Goal: Task Accomplishment & Management: Complete application form

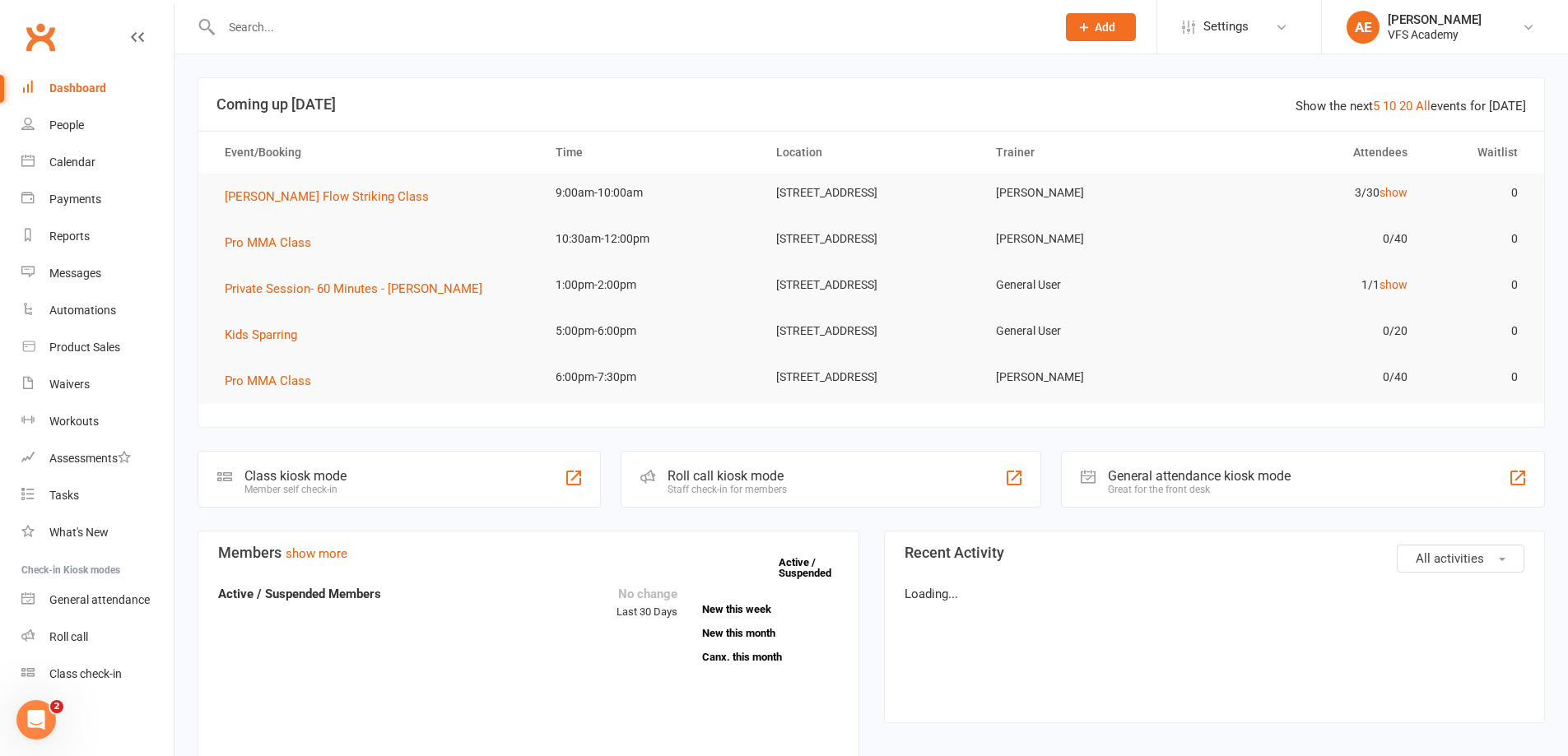
click at [320, 39] on div at bounding box center [621, 26] width 847 height 54
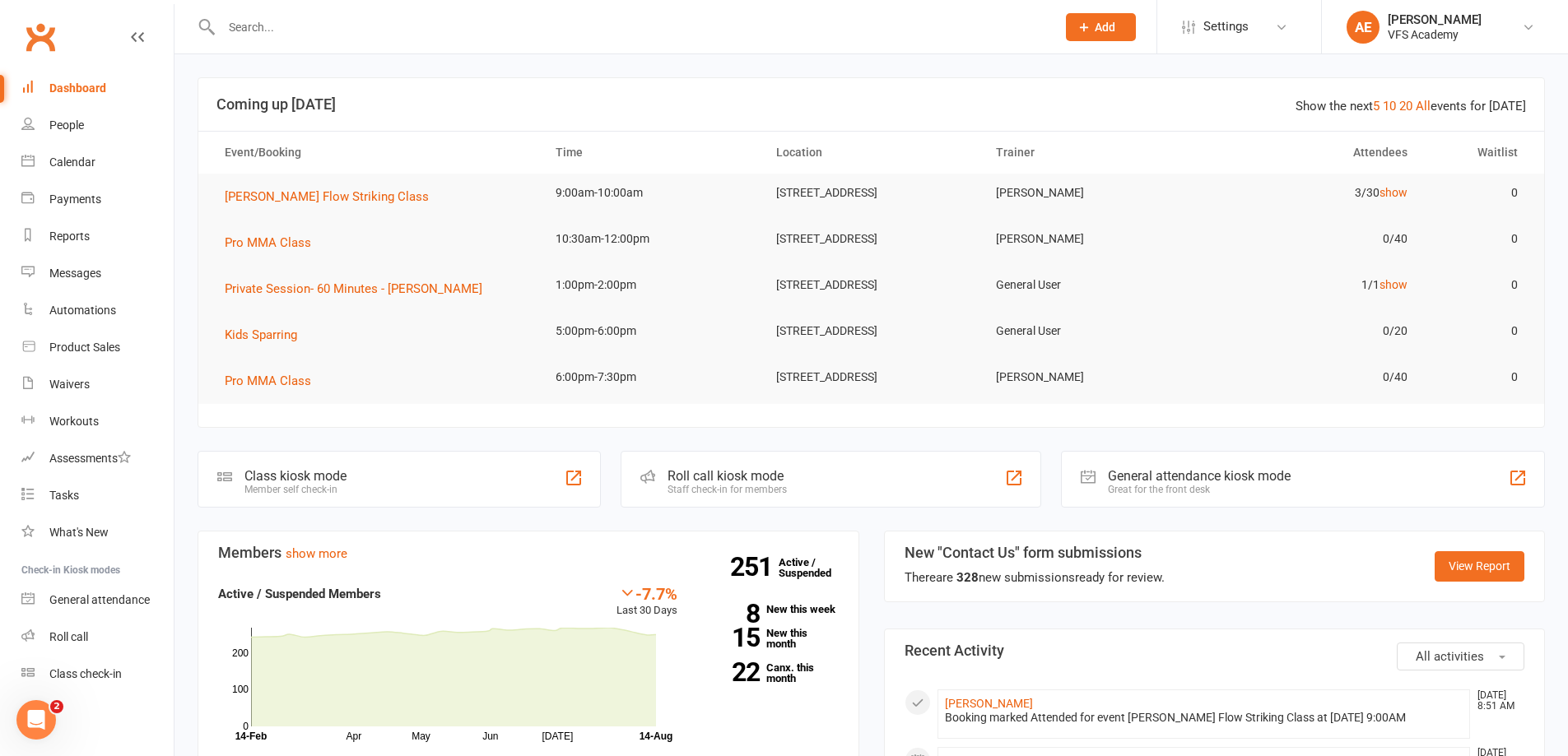
click at [276, 22] on input "text" at bounding box center [630, 27] width 827 height 23
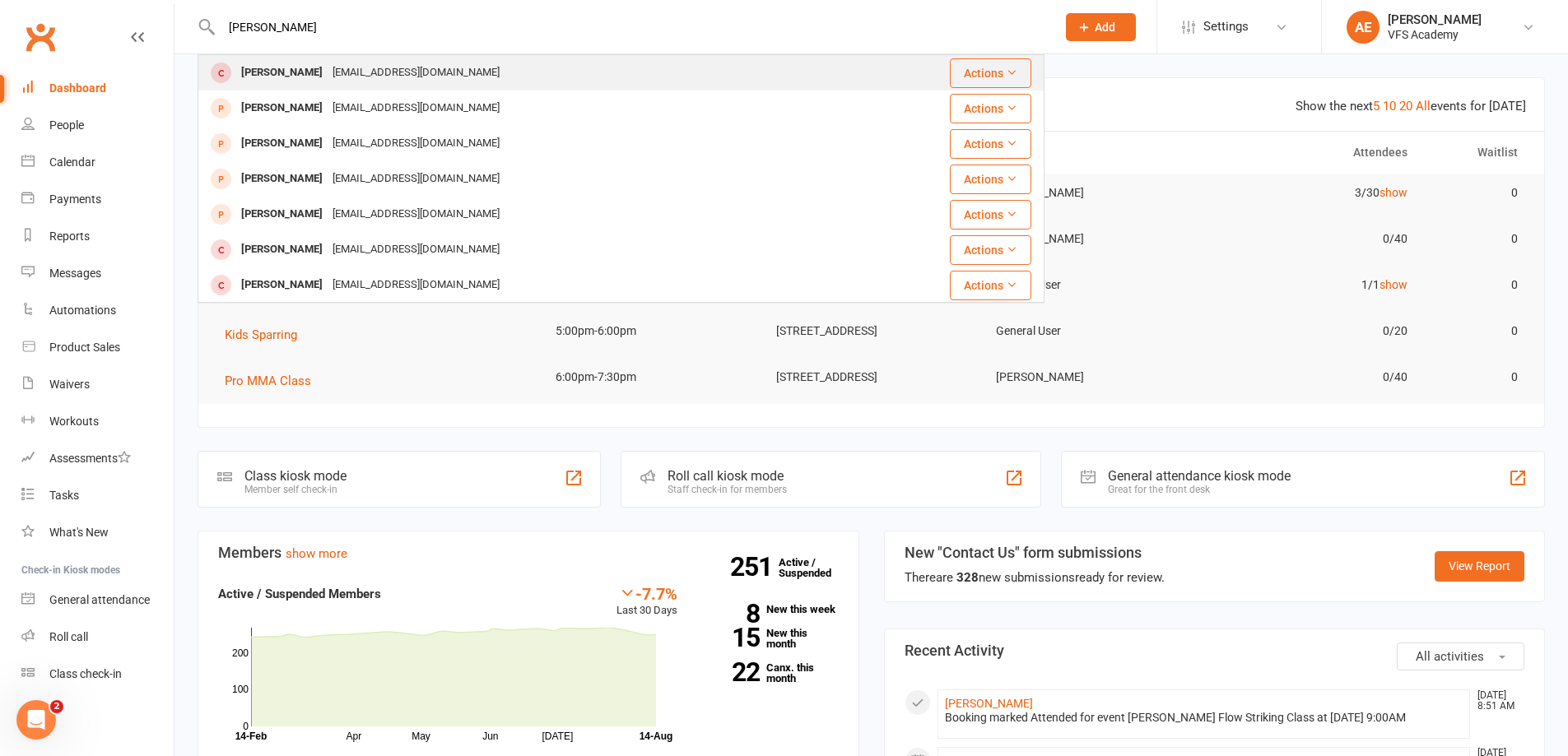
type input "[PERSON_NAME]"
click at [277, 82] on div "[PERSON_NAME]" at bounding box center [282, 72] width 91 height 24
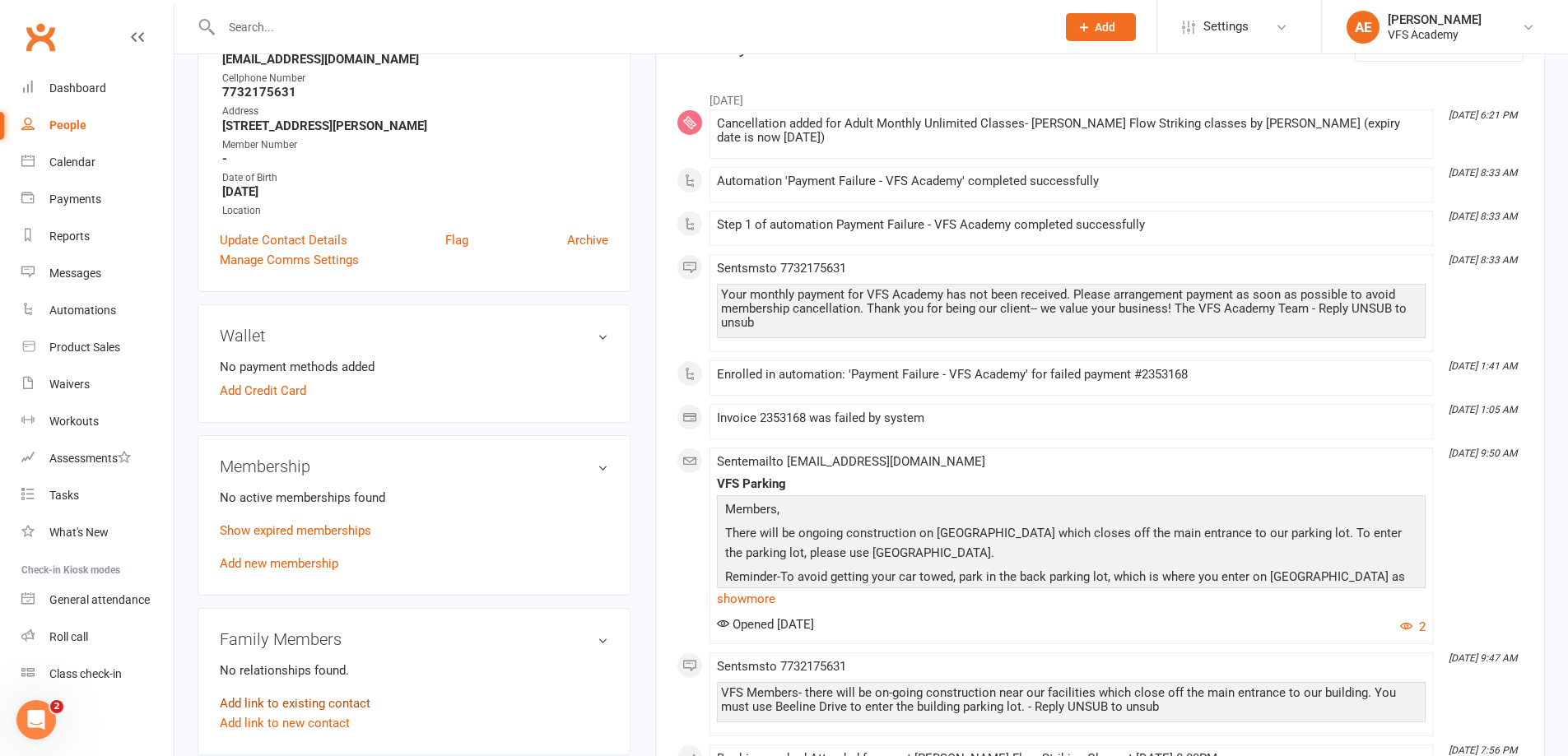
scroll to position [164, 0]
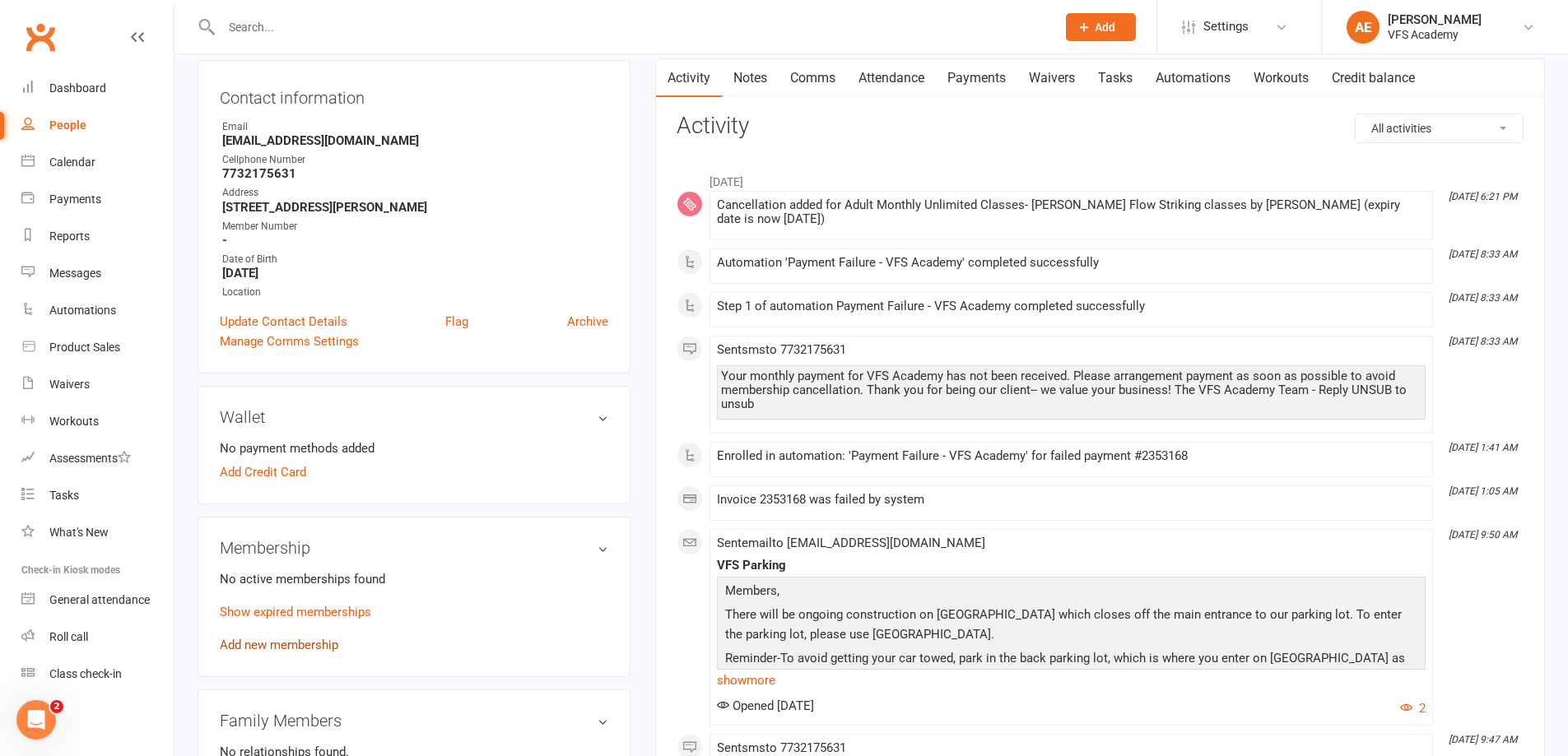
click at [267, 644] on link "Add new membership" at bounding box center [278, 644] width 119 height 15
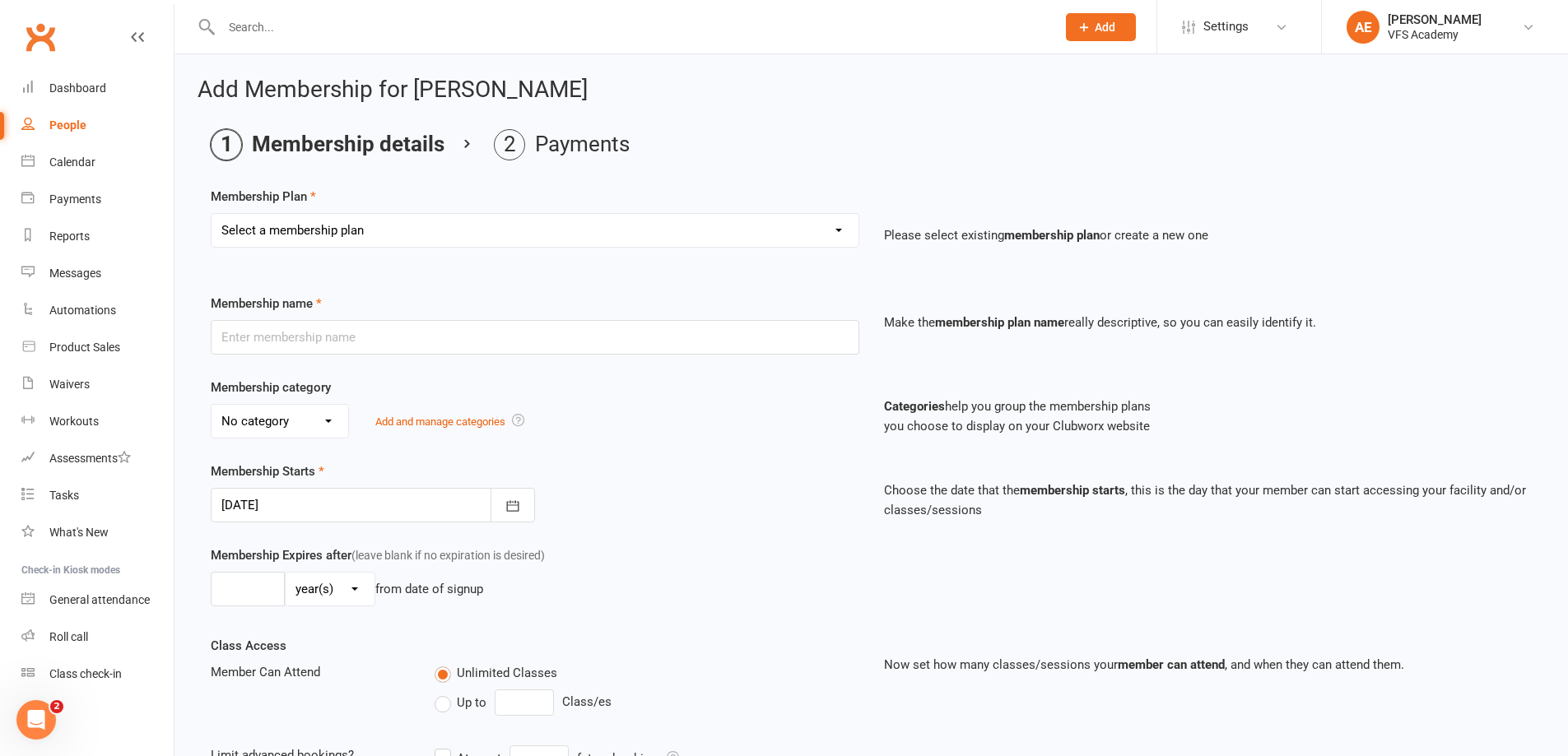
click at [354, 226] on select "Select a membership plan Create new Membership Plan Kid's Monthly Unlimited Kid…" at bounding box center [535, 230] width 647 height 32
select select "4"
click at [212, 214] on select "Select a membership plan Create new Membership Plan Kid's Monthly Unlimited Kid…" at bounding box center [535, 230] width 647 height 32
type input "Adult Striking - 8 times per month"
select select "3"
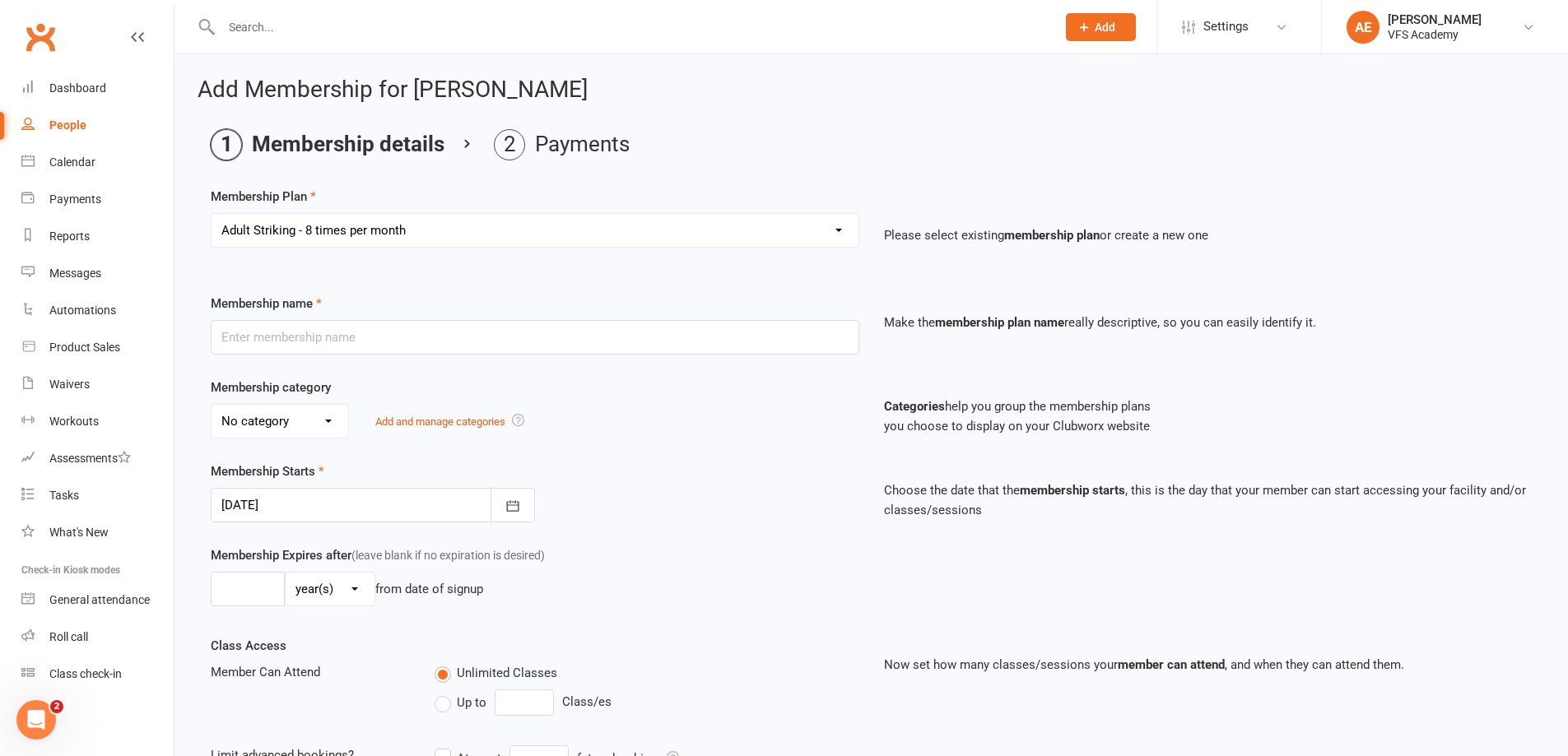
type input "0"
type input "8"
type input "[DATE]"
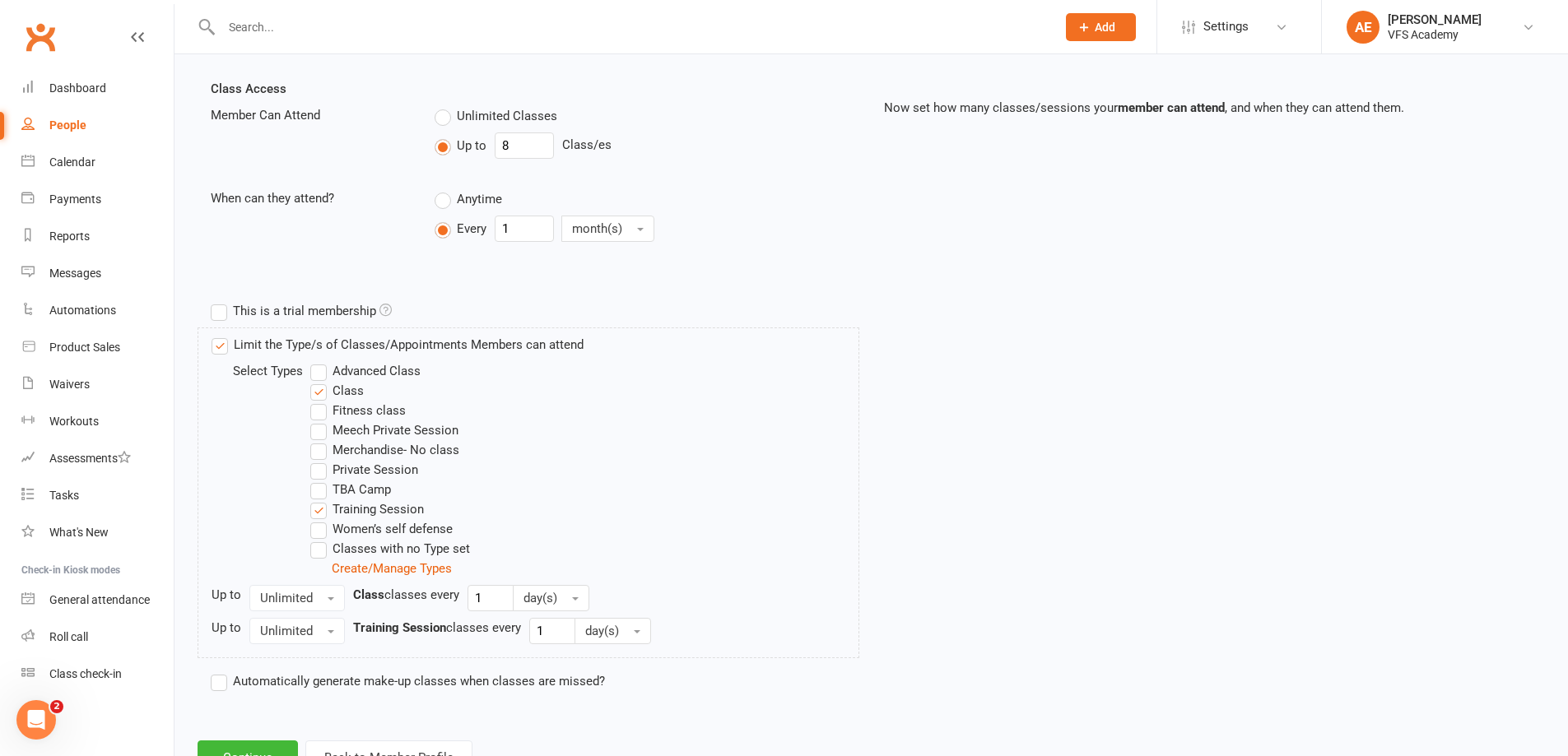
scroll to position [623, 0]
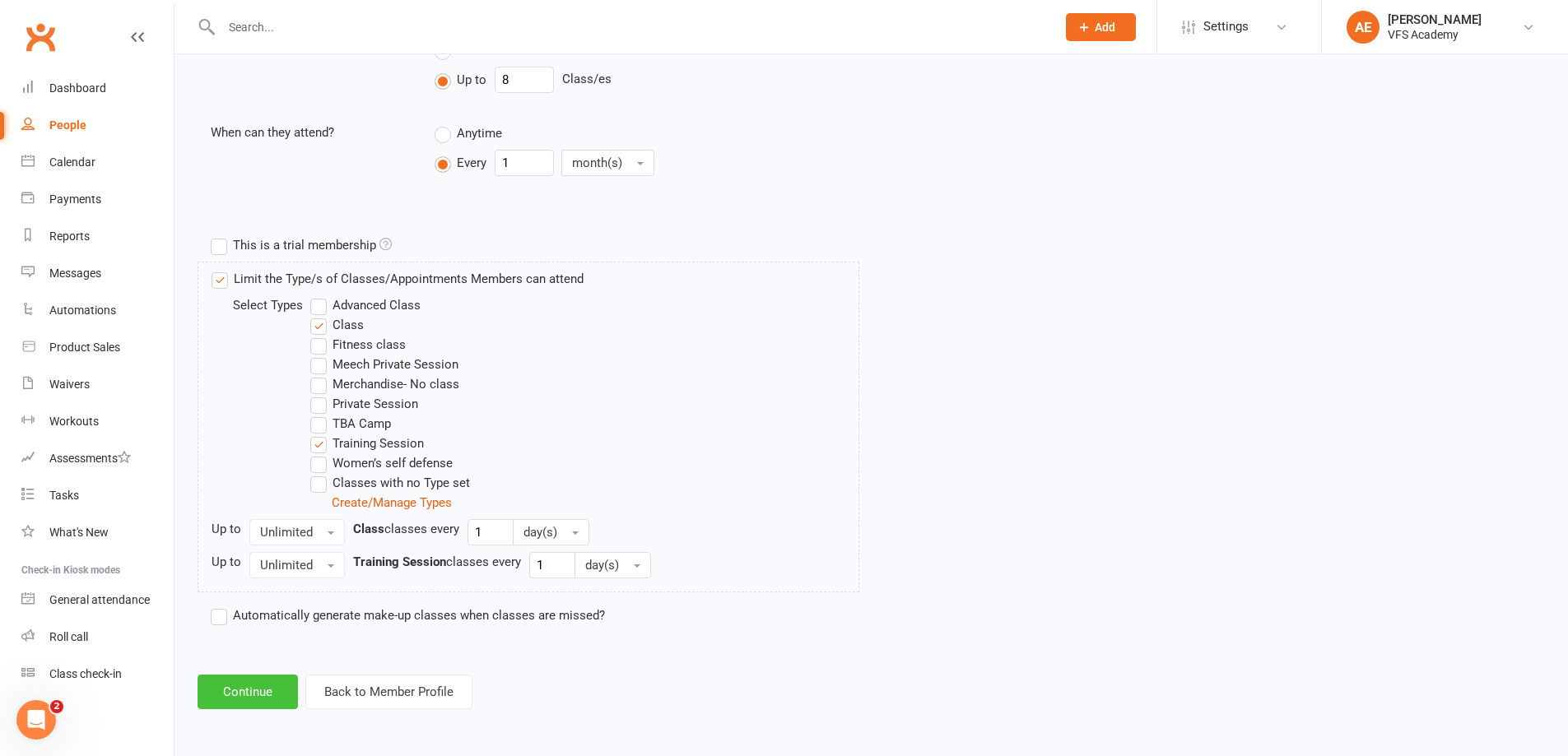
click at [266, 695] on button "Continue" at bounding box center [248, 691] width 100 height 34
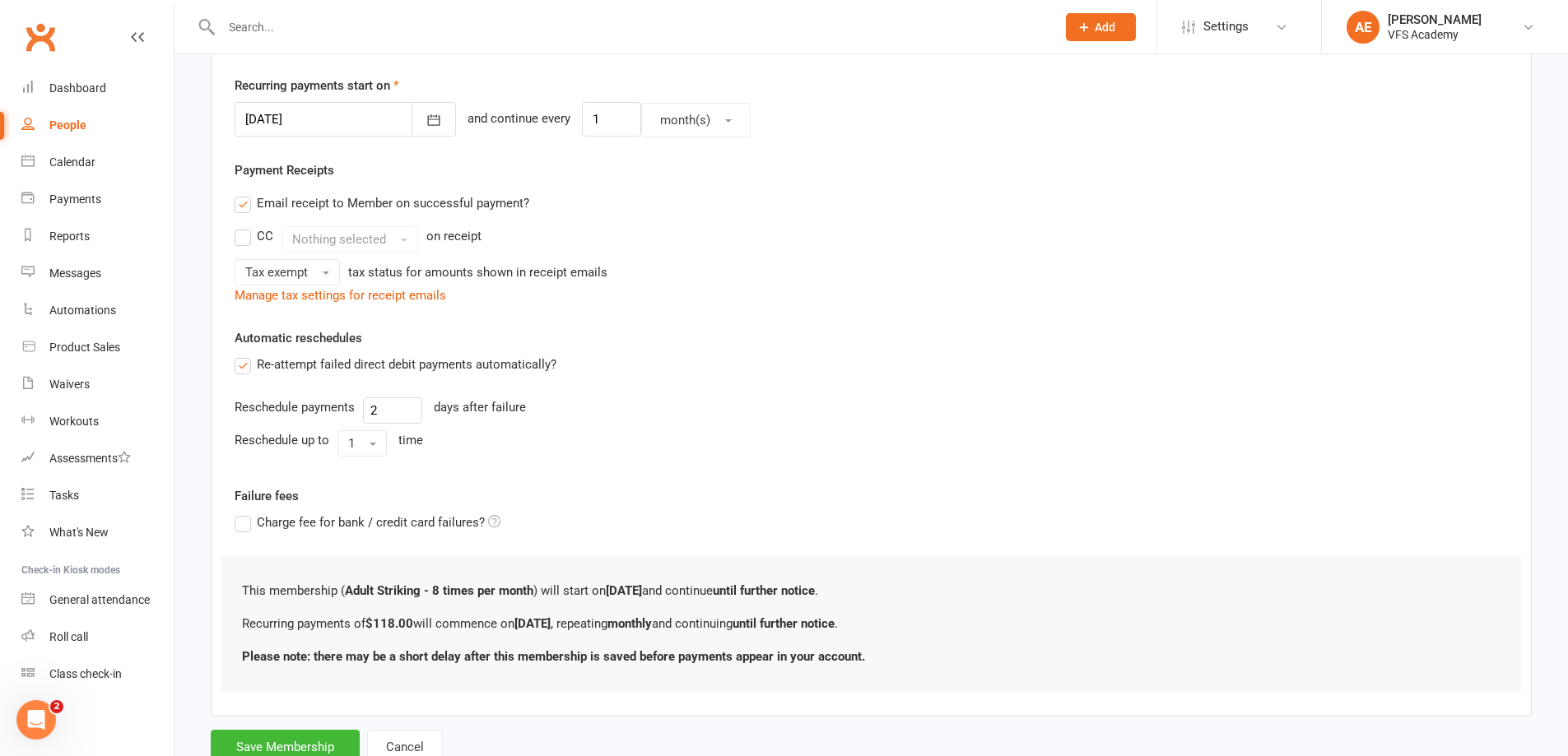
scroll to position [440, 0]
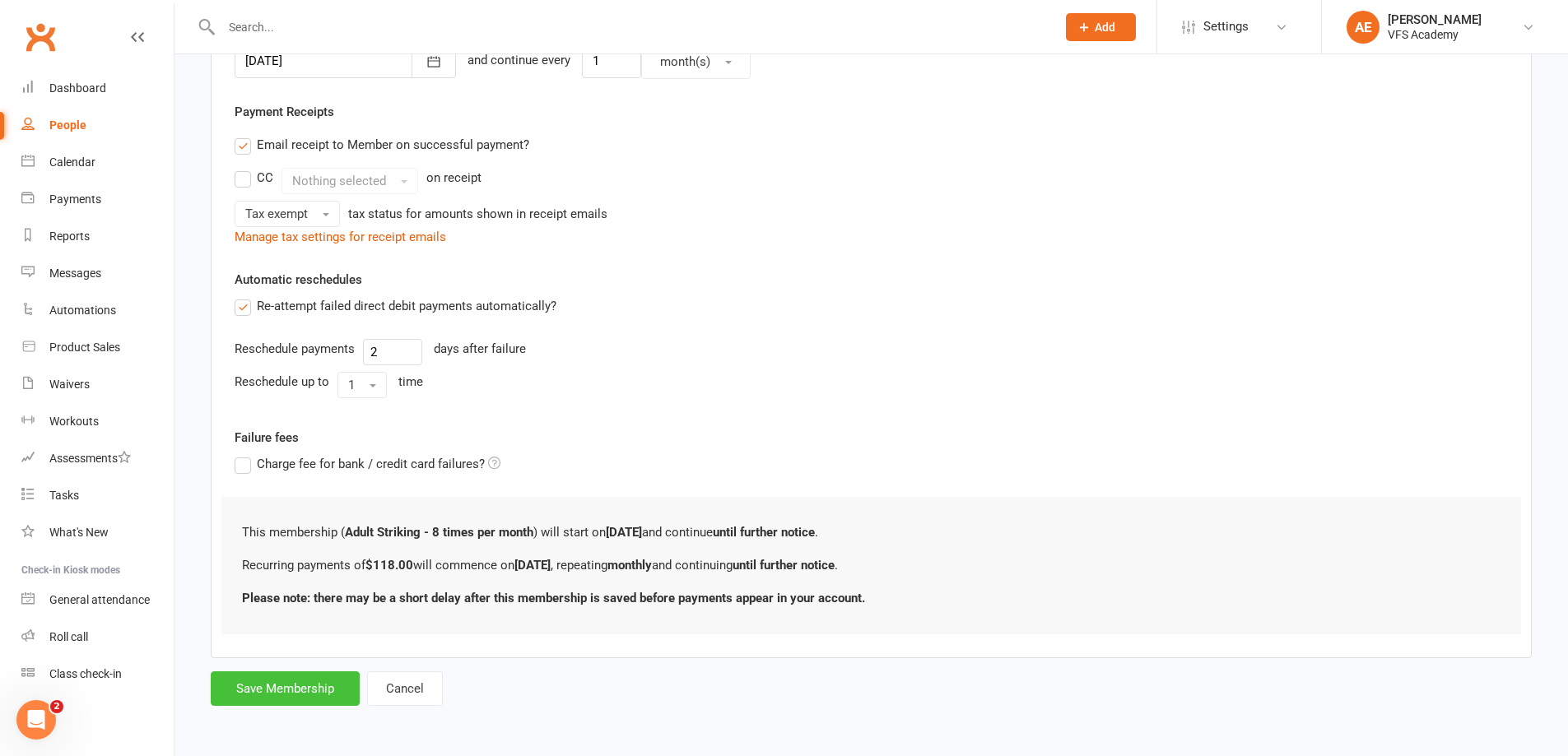
click at [298, 683] on button "Save Membership" at bounding box center [285, 688] width 149 height 34
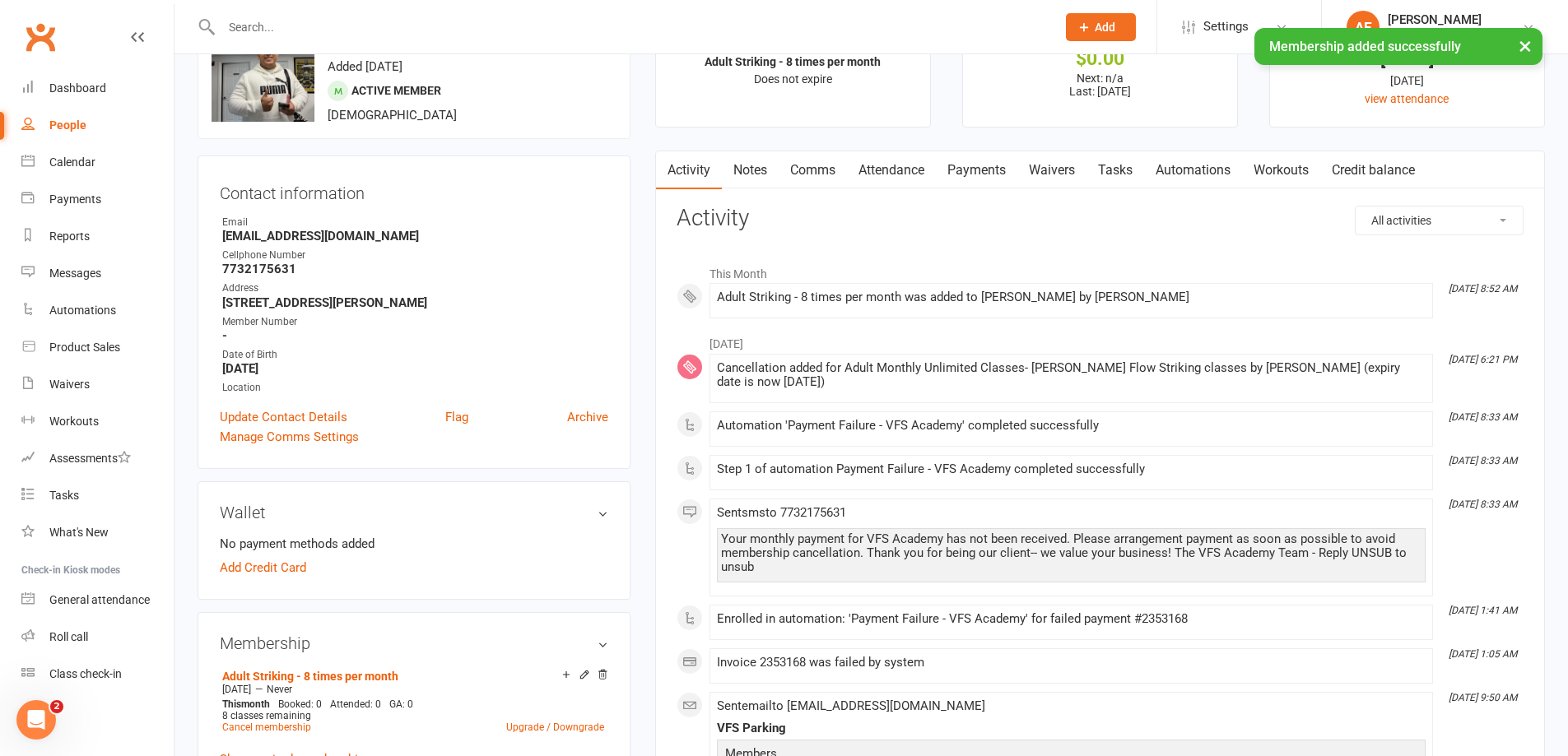
scroll to position [329, 0]
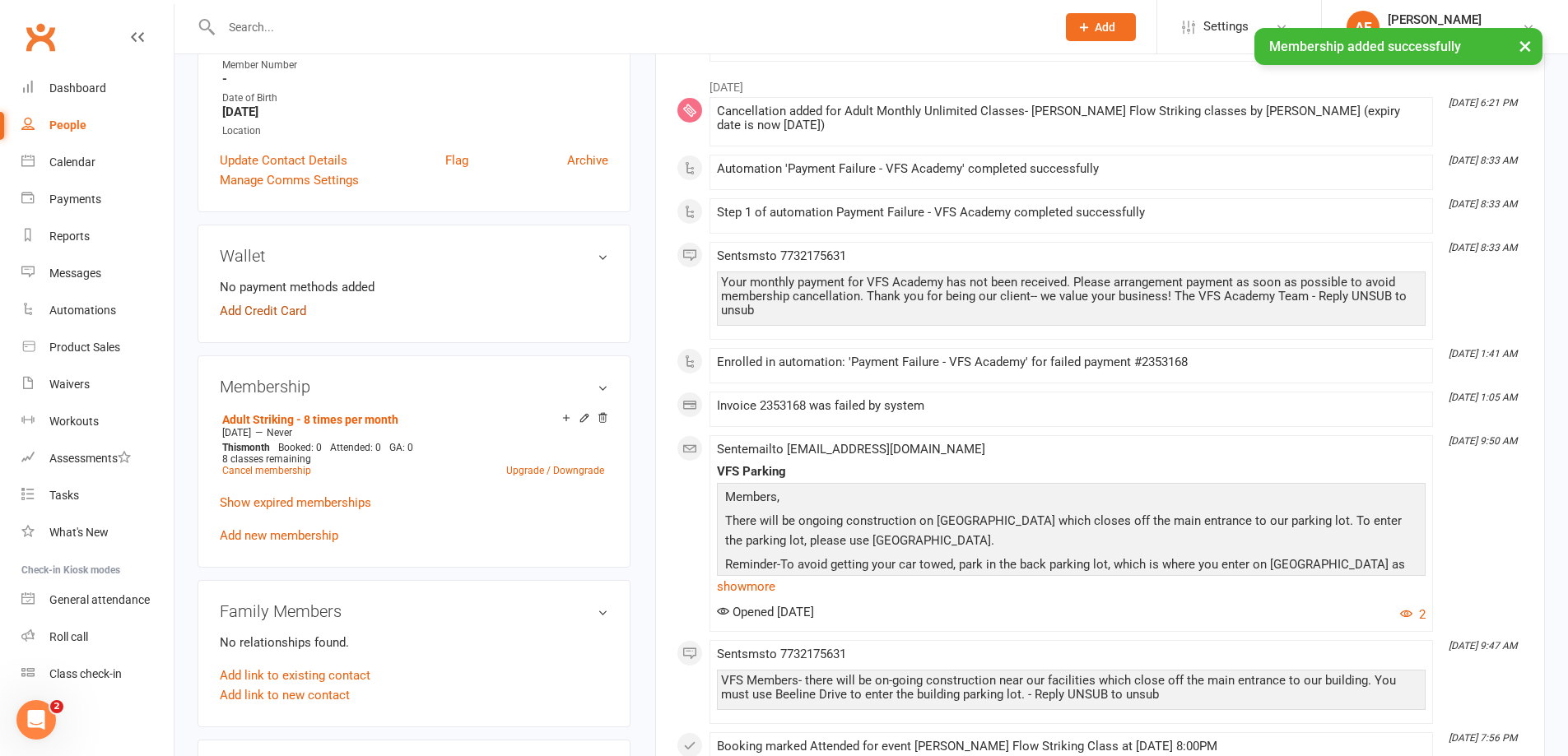
click at [267, 314] on link "Add Credit Card" at bounding box center [263, 311] width 86 height 19
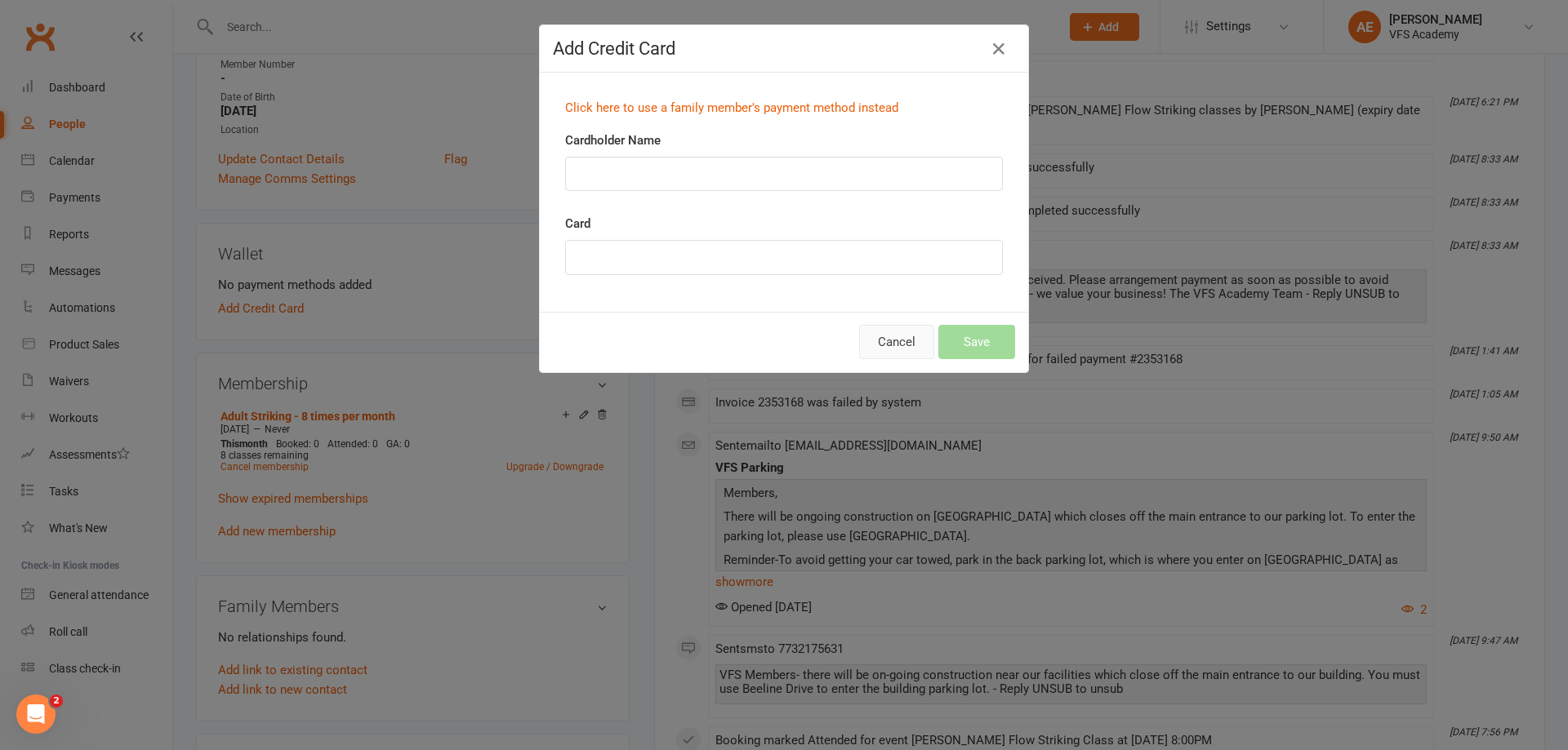
click at [889, 334] on button "Cancel" at bounding box center [896, 341] width 75 height 34
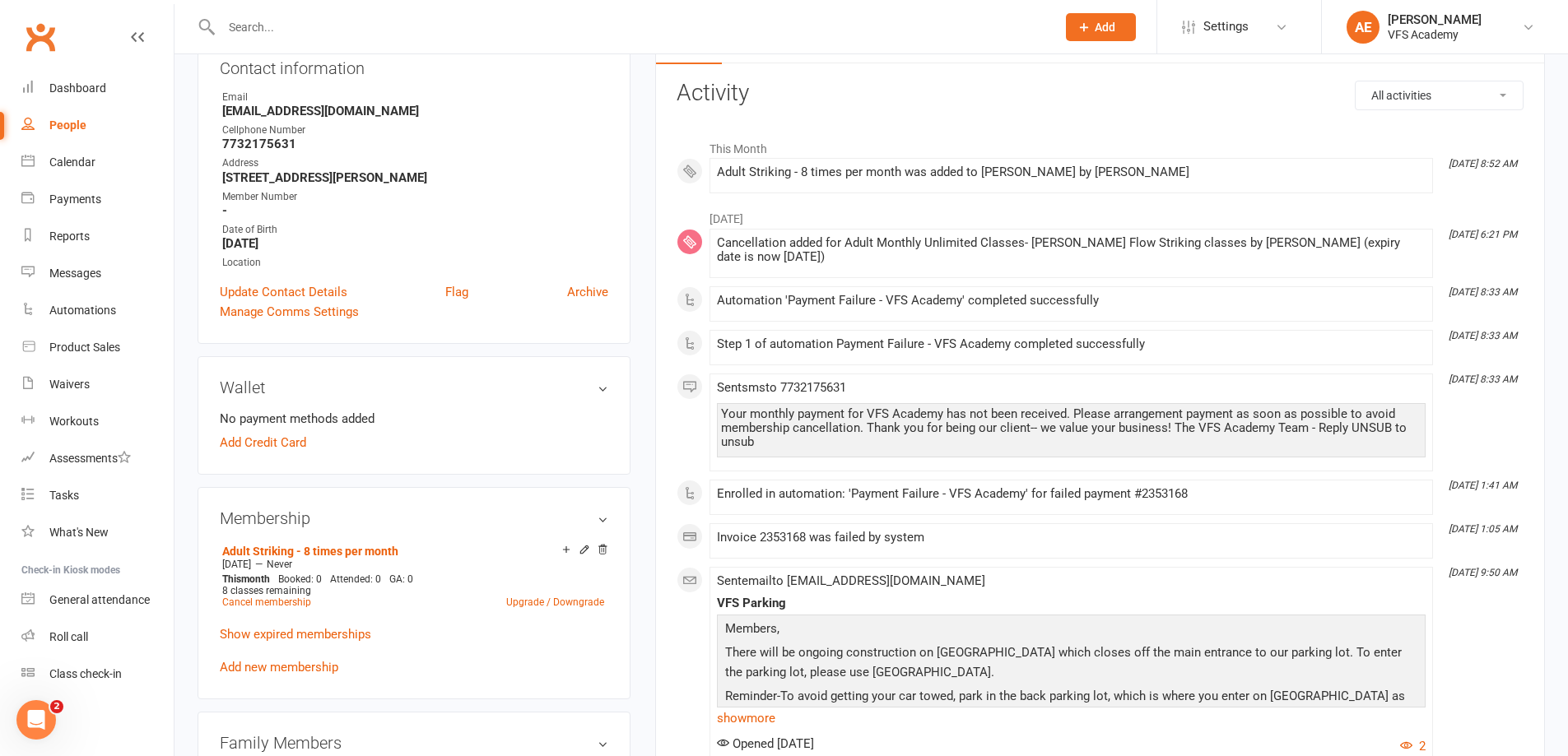
scroll to position [0, 0]
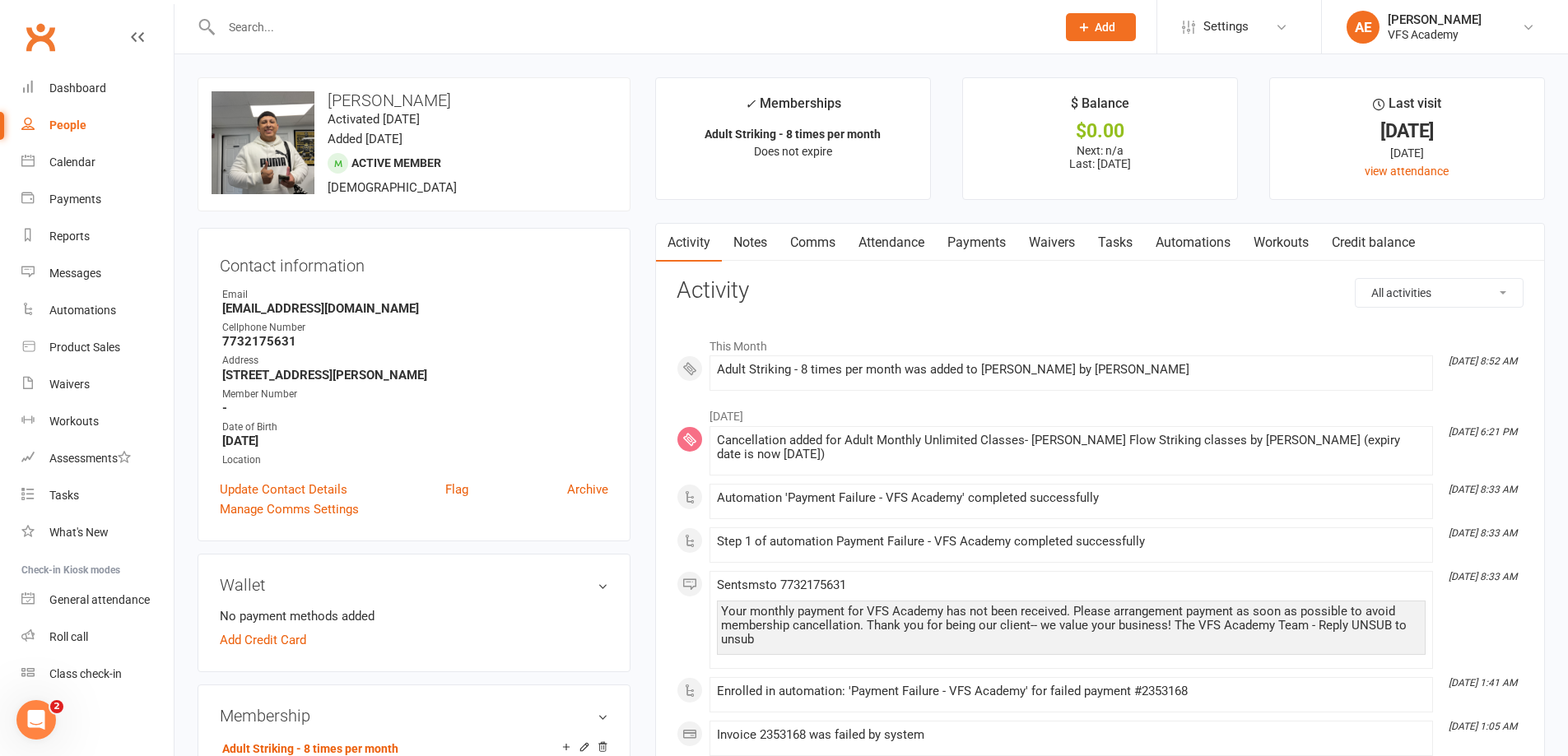
click at [994, 251] on link "Payments" at bounding box center [976, 242] width 82 height 38
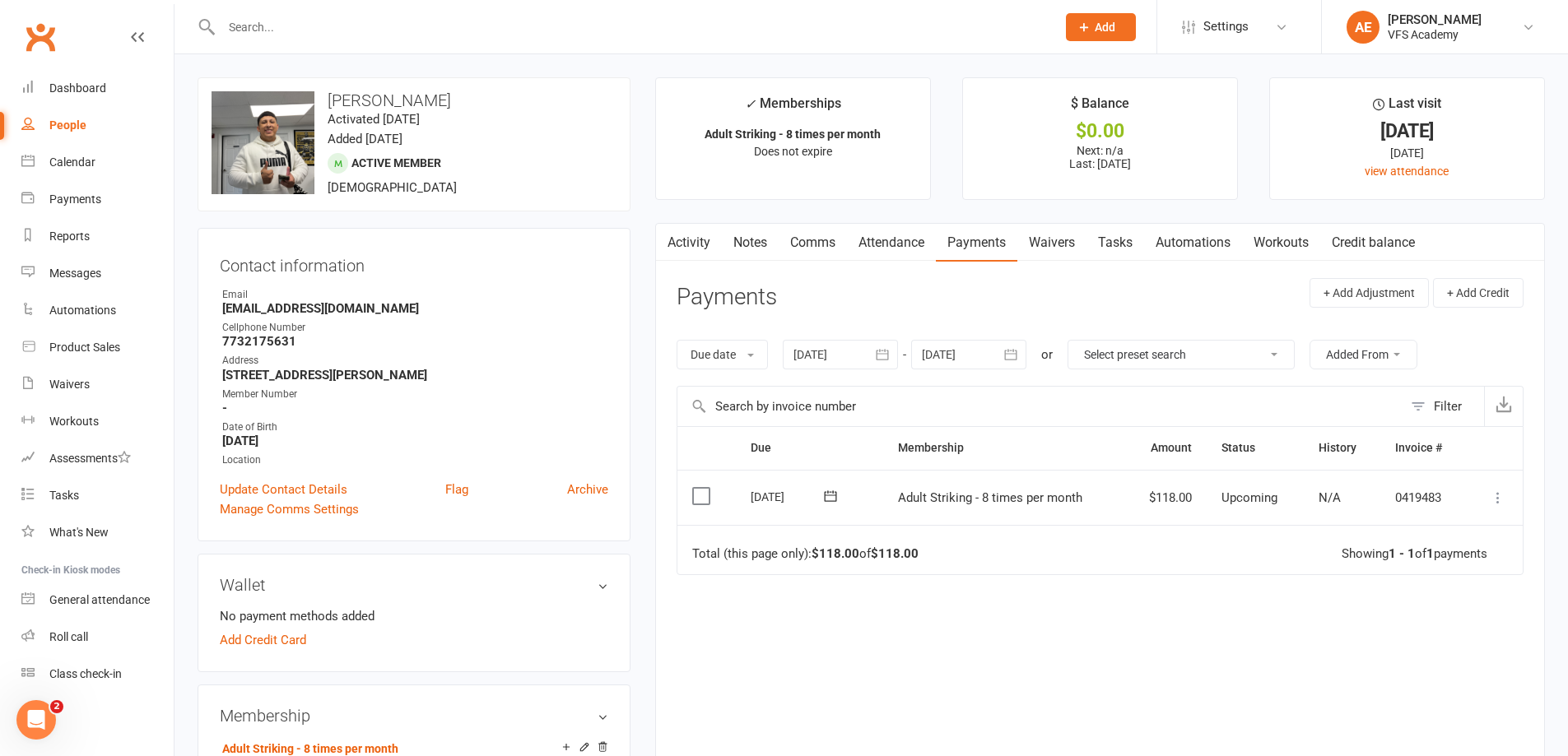
click at [1492, 500] on icon at bounding box center [1498, 497] width 17 height 17
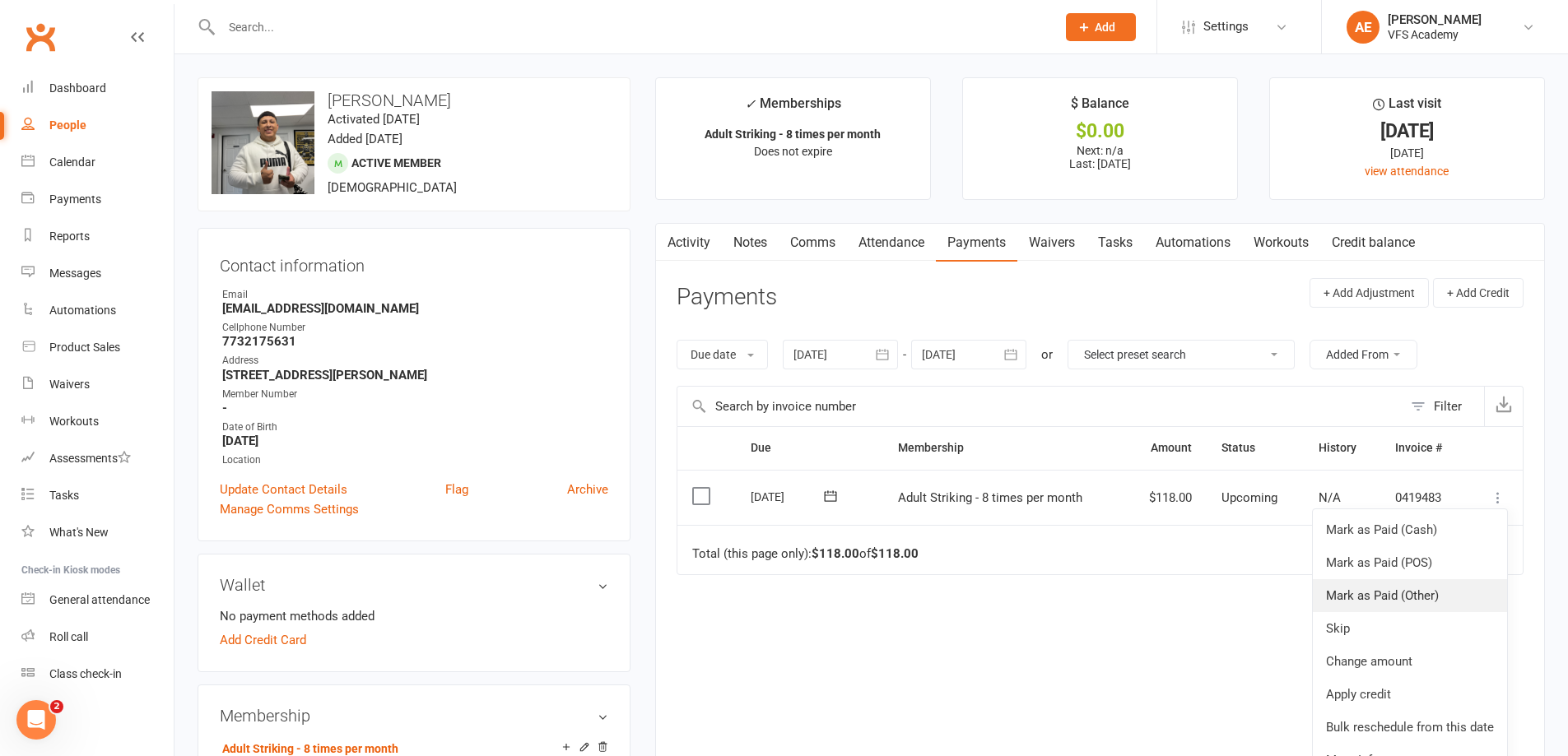
click at [1425, 592] on link "Mark as Paid (Other)" at bounding box center [1409, 594] width 194 height 32
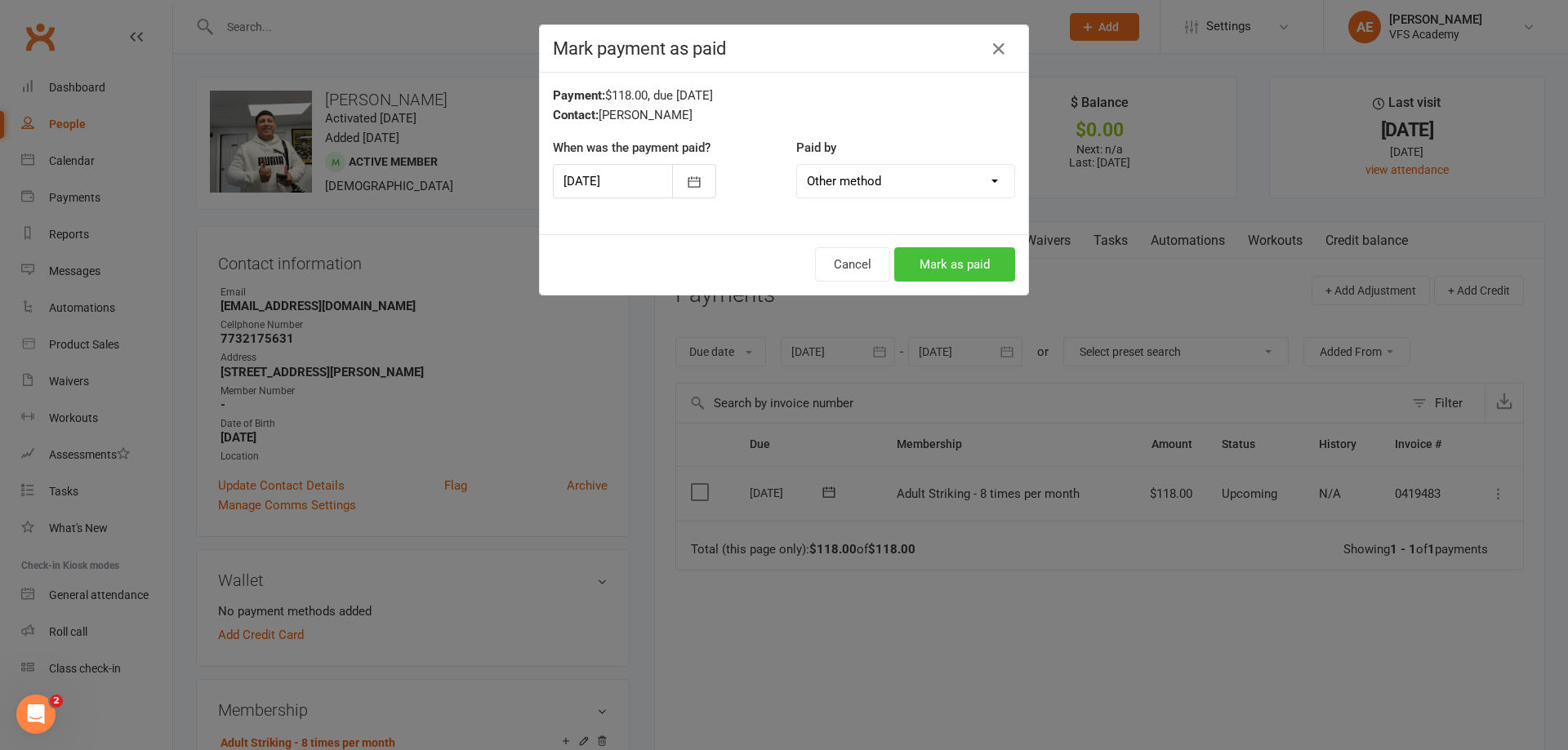
click at [897, 273] on button "Mark as paid" at bounding box center [954, 264] width 121 height 34
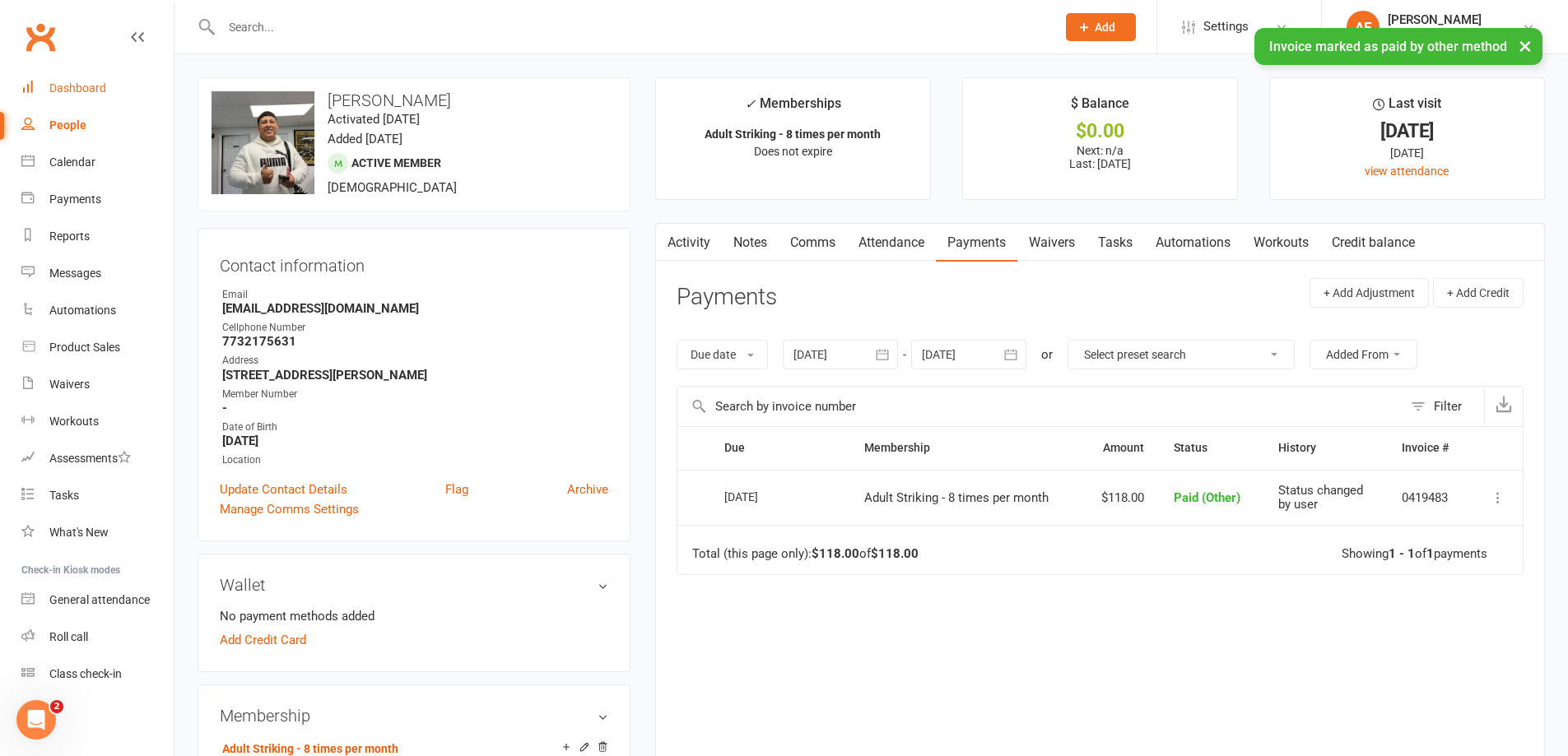
click at [113, 89] on link "Dashboard" at bounding box center [97, 89] width 152 height 37
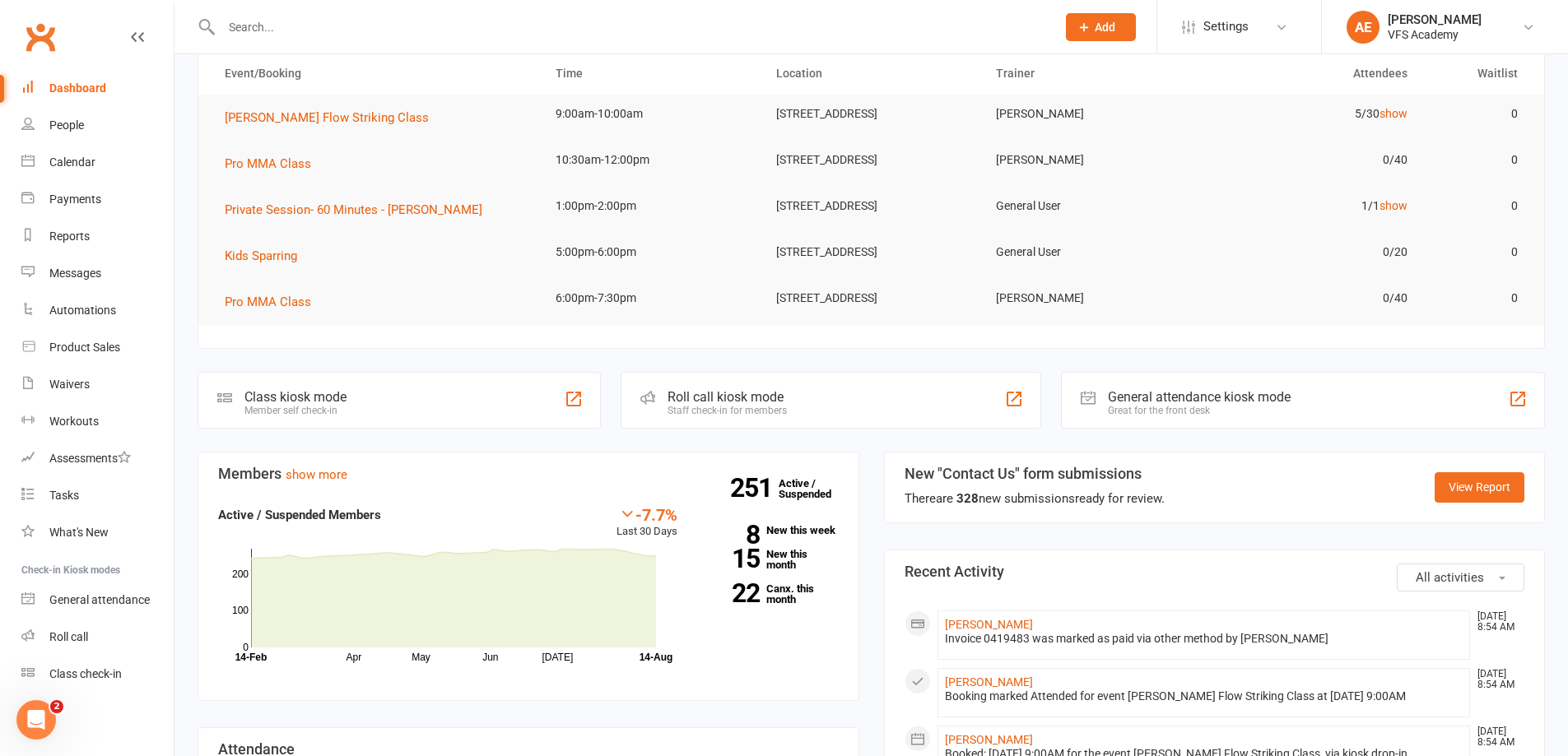
scroll to position [83, 0]
